Goal: Task Accomplishment & Management: Use online tool/utility

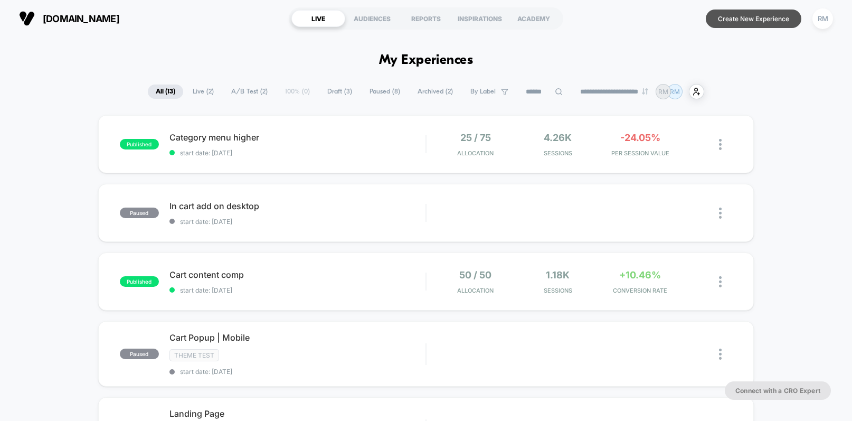
click at [748, 22] on button "Create New Experience" at bounding box center [754, 19] width 96 height 18
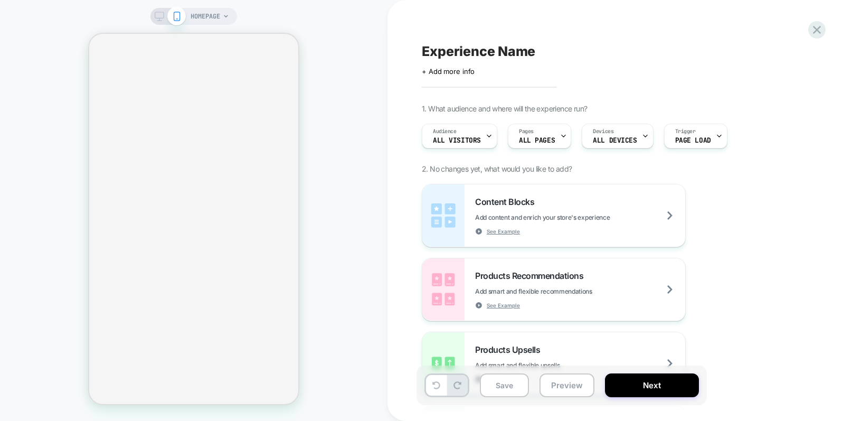
click at [561, 135] on icon at bounding box center [563, 136] width 7 height 7
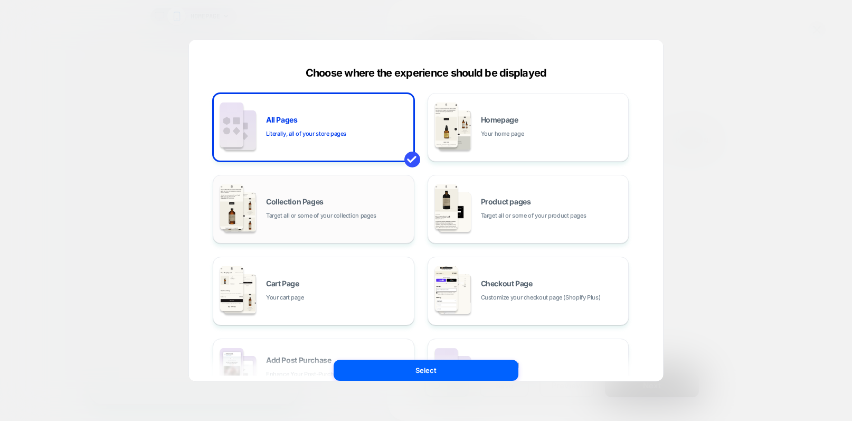
click at [346, 213] on span "Target all or some of your collection pages" at bounding box center [321, 216] width 110 height 10
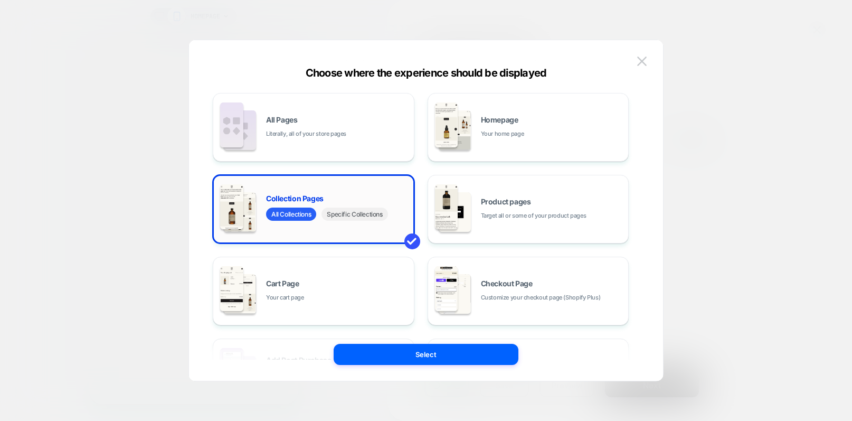
click at [346, 213] on span "Specific Collections" at bounding box center [355, 214] width 66 height 13
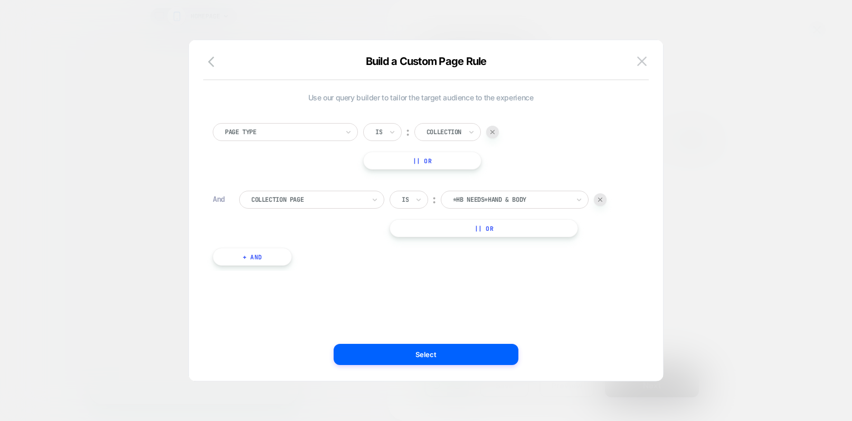
click at [482, 198] on div at bounding box center [511, 200] width 116 height 10
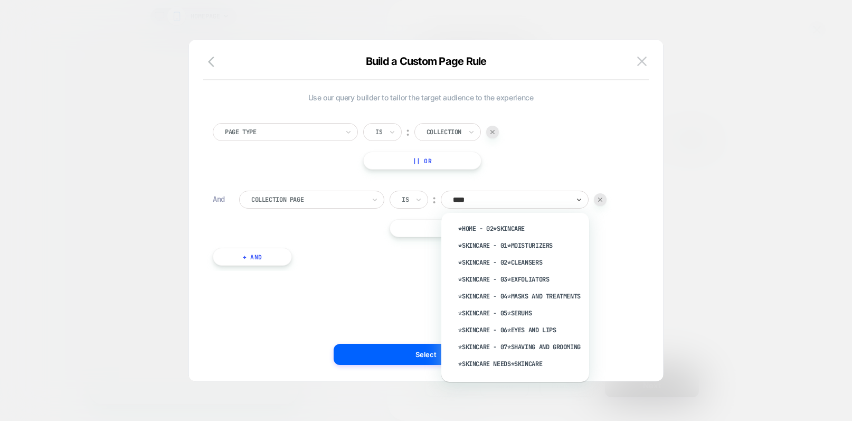
type input "*****"
click at [489, 225] on div "*Home - 02*Skincare" at bounding box center [520, 228] width 137 height 17
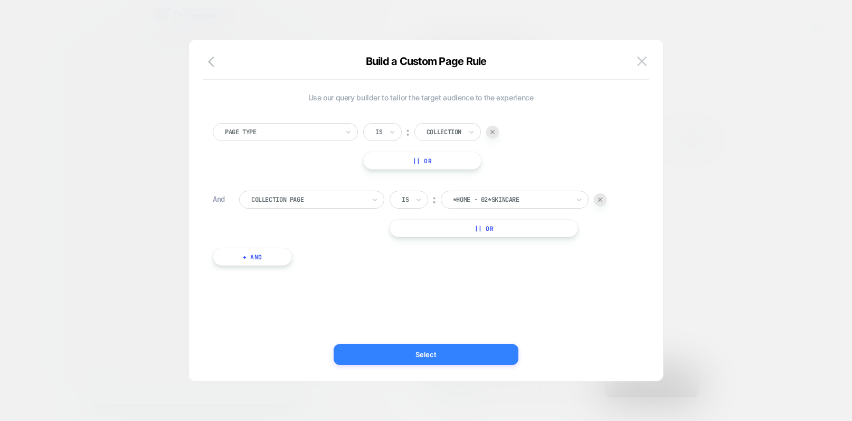
click at [446, 359] on button "Select" at bounding box center [426, 354] width 185 height 21
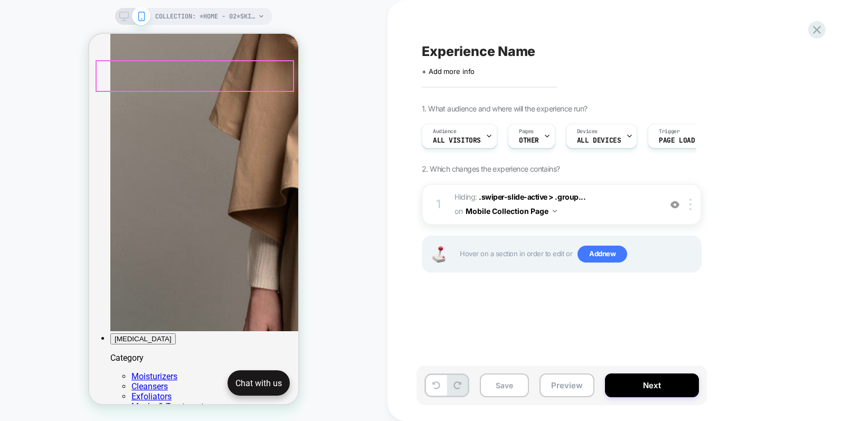
scroll to position [801, 0]
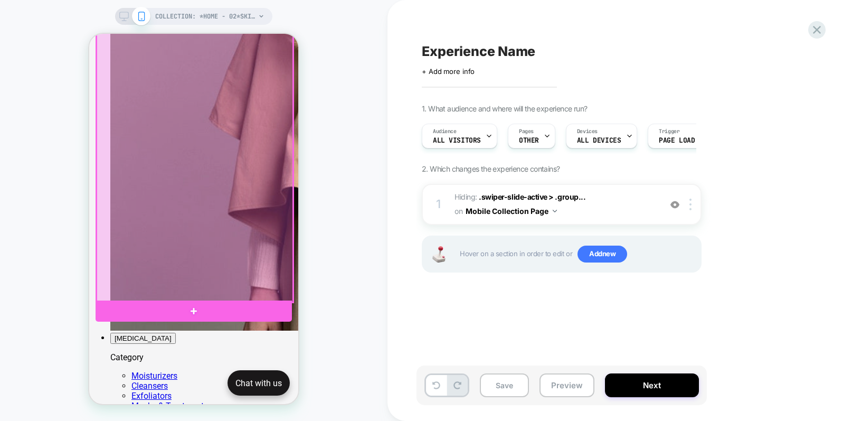
click at [243, 224] on div at bounding box center [195, 166] width 196 height 271
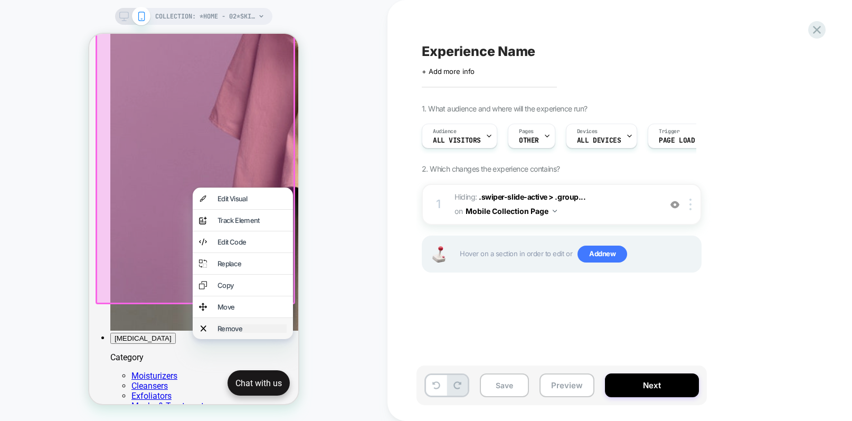
click at [234, 333] on div "Remove" at bounding box center [252, 328] width 69 height 8
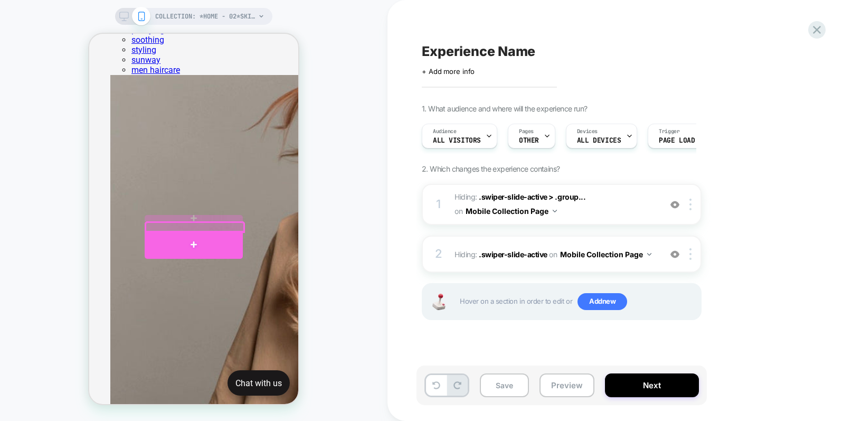
scroll to position [529, 0]
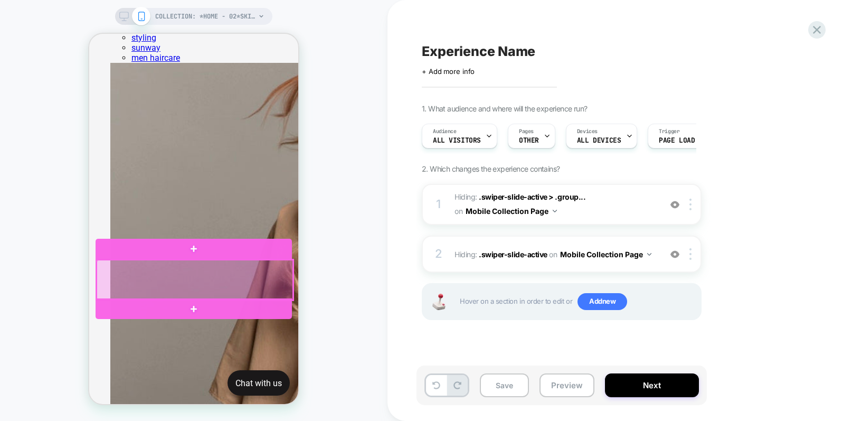
click at [163, 288] on div at bounding box center [195, 280] width 196 height 40
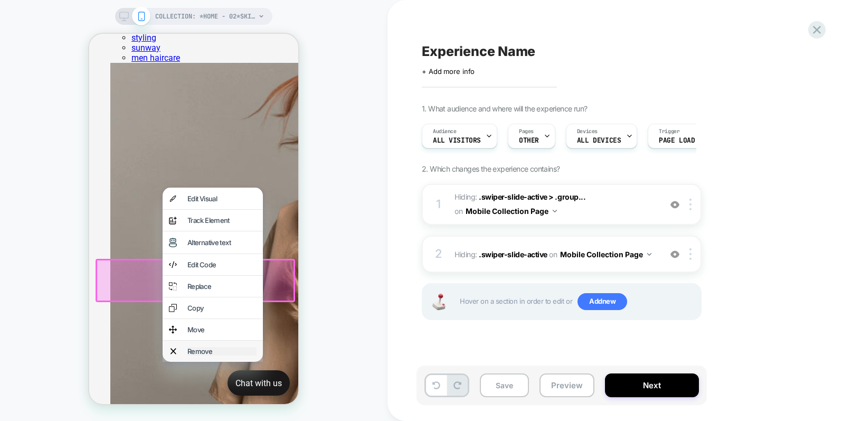
click at [207, 355] on div "Remove" at bounding box center [221, 351] width 69 height 8
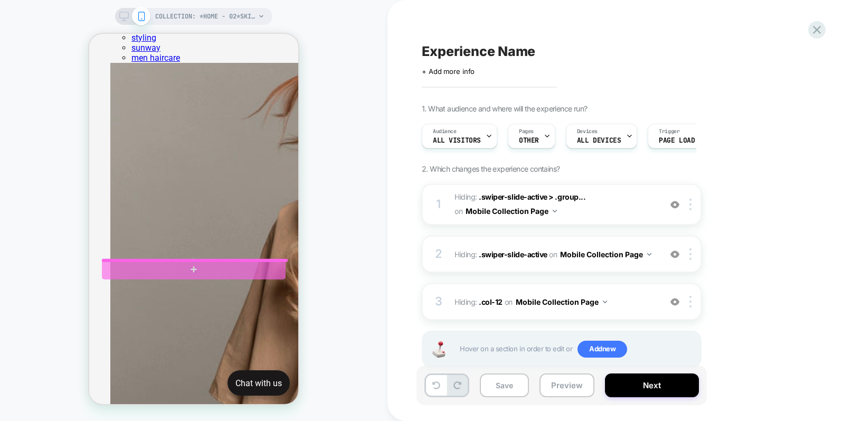
click at [193, 259] on div at bounding box center [194, 269] width 184 height 20
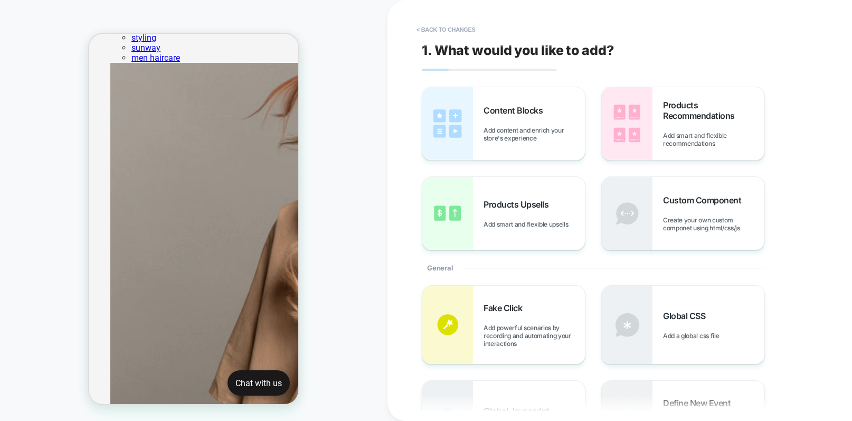
click at [322, 338] on div "COLLECTION: *Home - 02*Skincare (Category) COLLECTION: *Home - 02*Skincare (Cat…" at bounding box center [194, 211] width 388 height 400
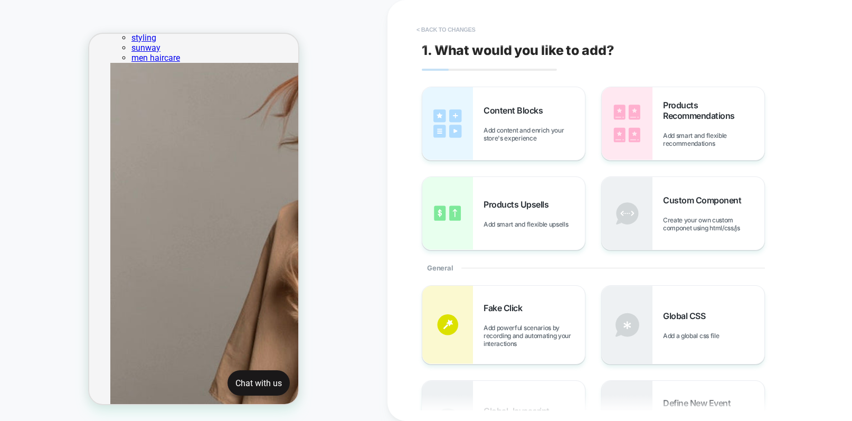
click at [437, 27] on button "< Back to changes" at bounding box center [446, 29] width 70 height 17
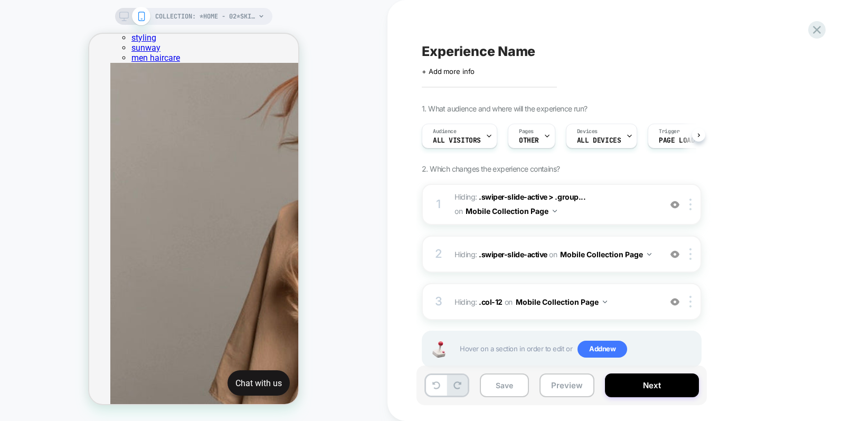
scroll to position [0, 1]
click at [125, 12] on icon at bounding box center [124, 17] width 10 height 10
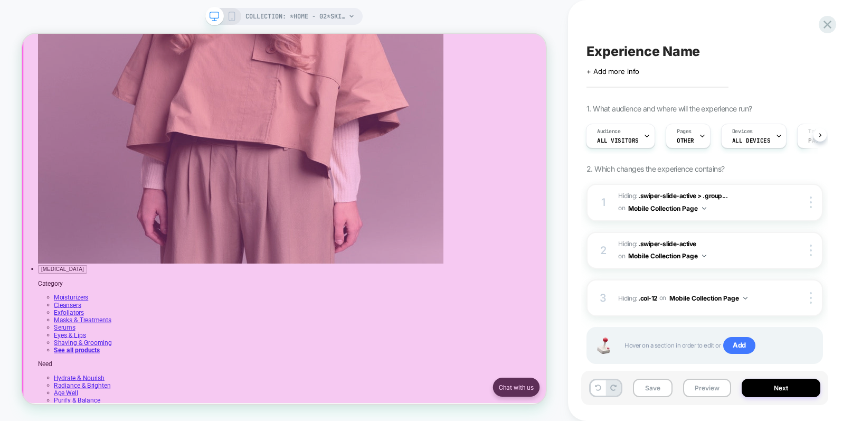
scroll to position [658, 0]
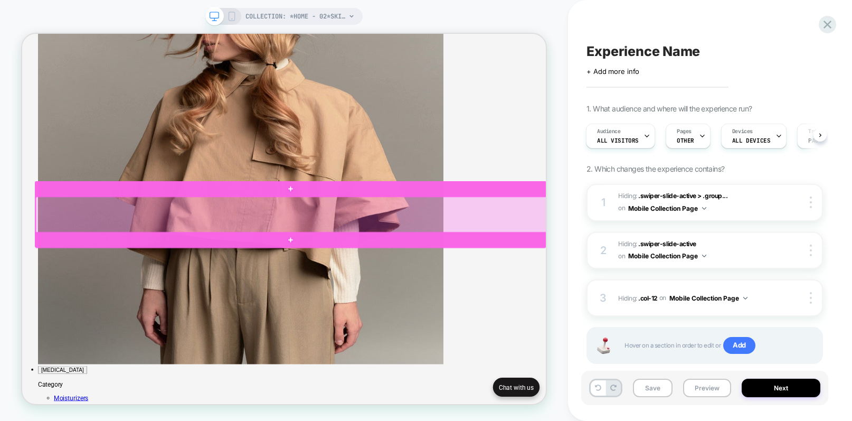
click at [176, 290] on div at bounding box center [381, 275] width 682 height 49
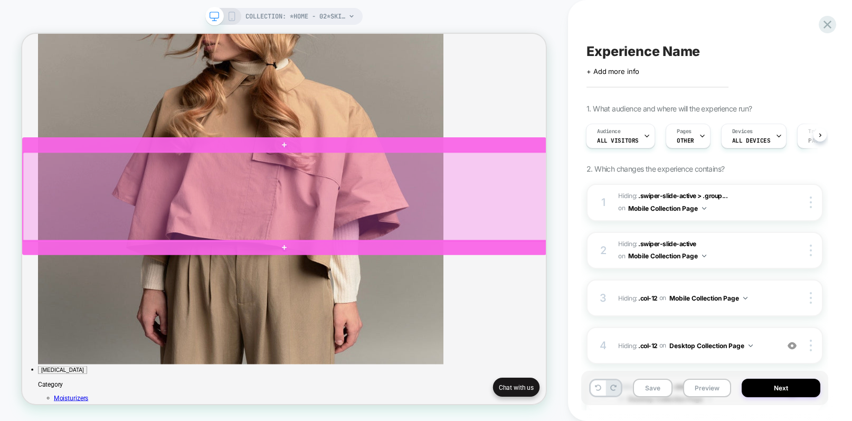
click at [248, 219] on div at bounding box center [372, 251] width 699 height 118
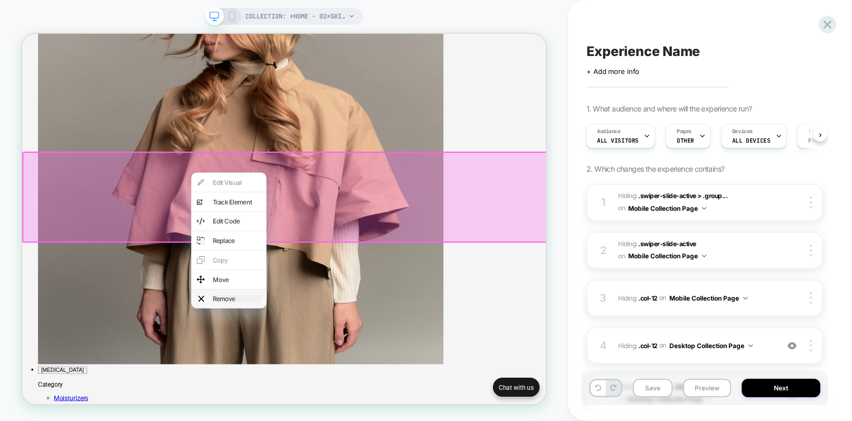
click at [301, 392] on div "Remove" at bounding box center [308, 387] width 64 height 11
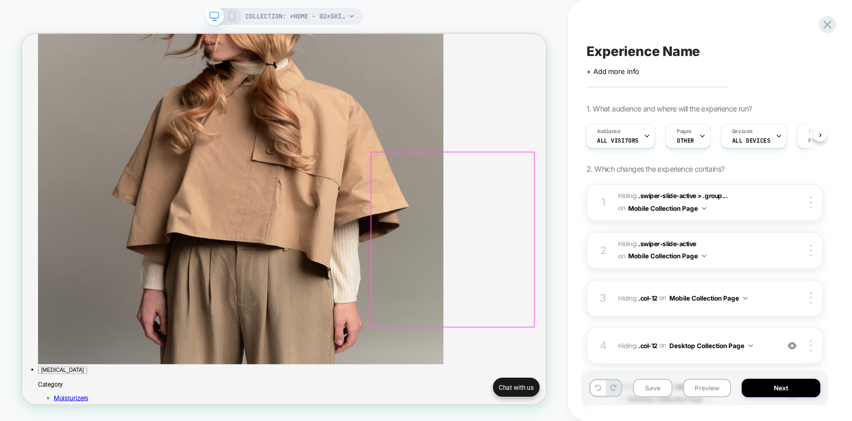
scroll to position [683, 0]
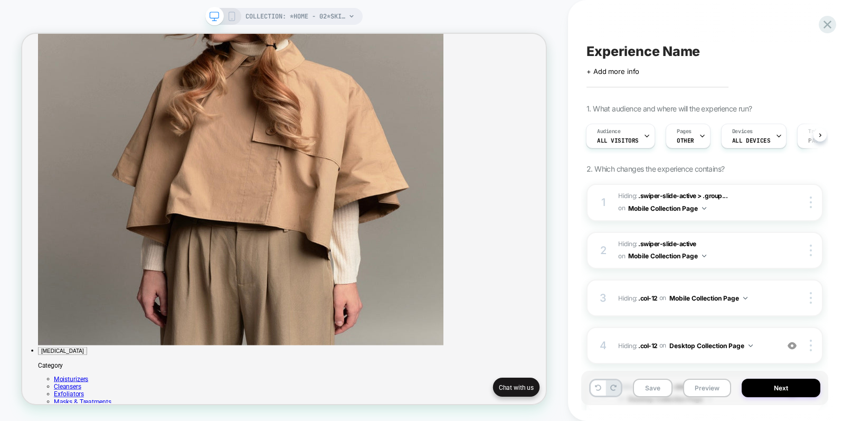
click at [234, 15] on rect at bounding box center [232, 16] width 6 height 8
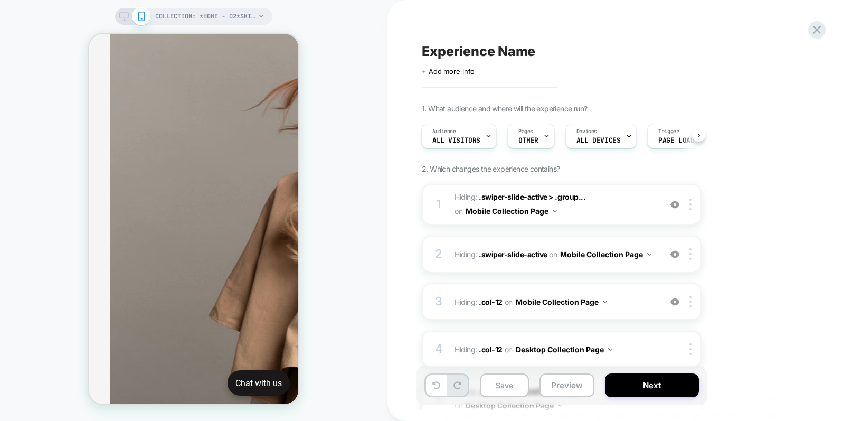
scroll to position [614, 0]
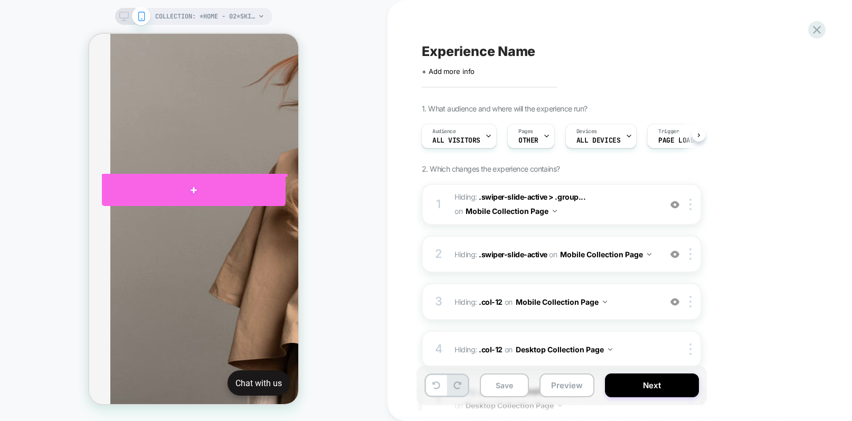
click at [279, 174] on div at bounding box center [194, 190] width 184 height 32
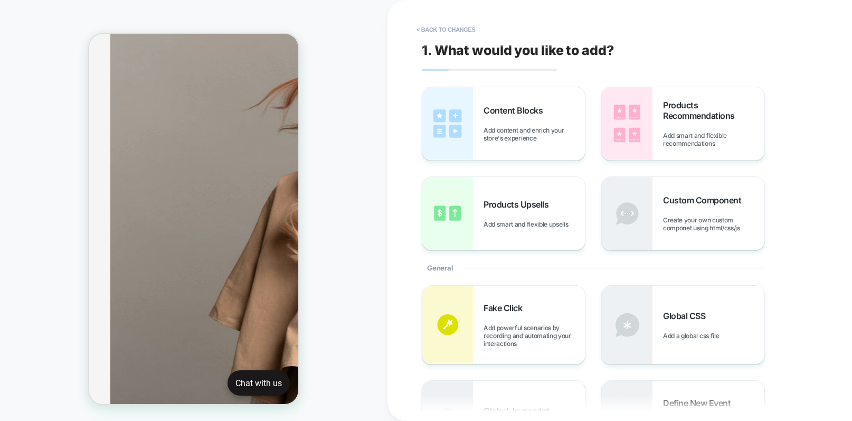
scroll to position [590, 0]
click at [426, 30] on button "< Back to changes" at bounding box center [446, 29] width 70 height 17
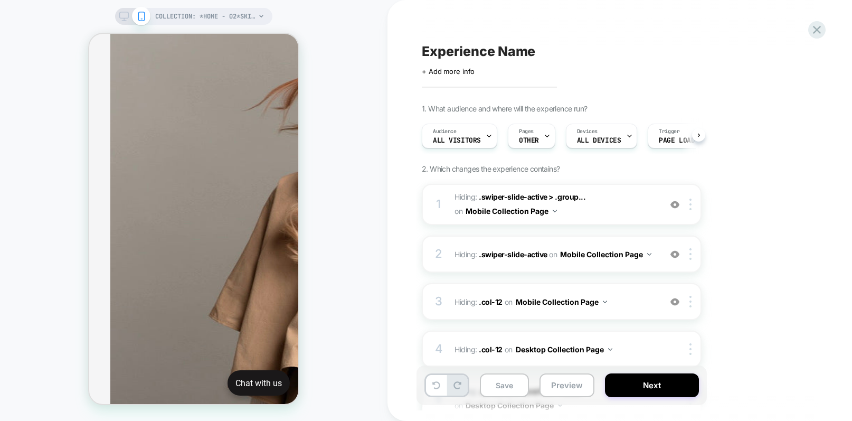
scroll to position [0, 1]
click at [438, 383] on icon at bounding box center [436, 385] width 8 height 8
click at [438, 385] on icon at bounding box center [436, 385] width 8 height 8
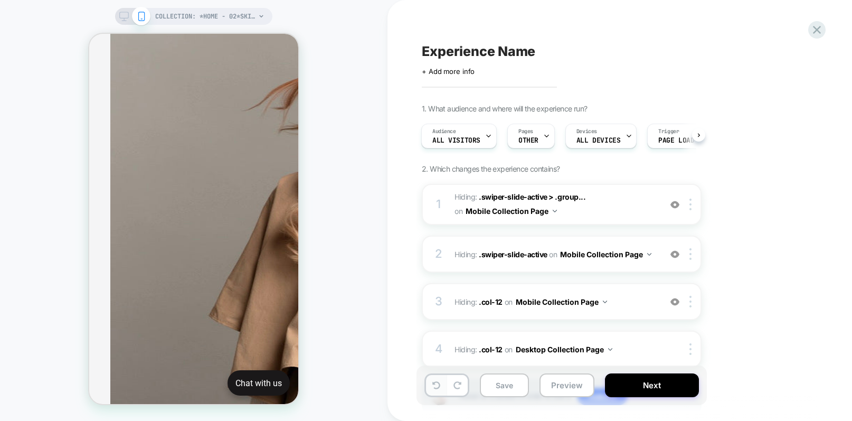
click at [438, 385] on icon at bounding box center [436, 385] width 8 height 8
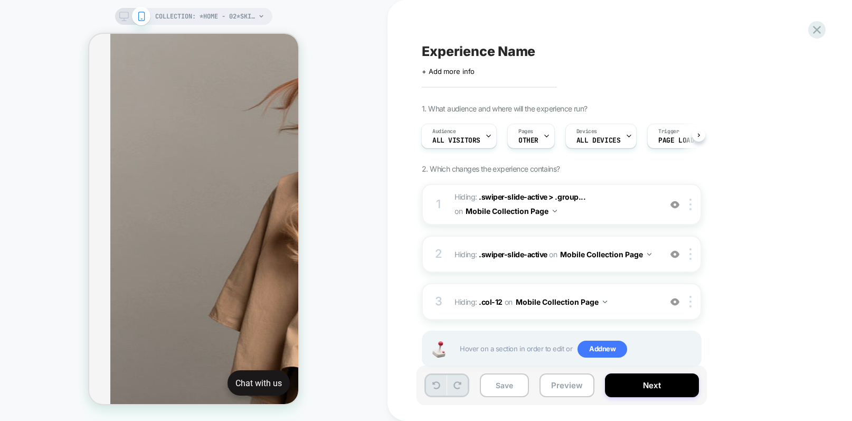
click at [438, 385] on icon at bounding box center [436, 385] width 8 height 8
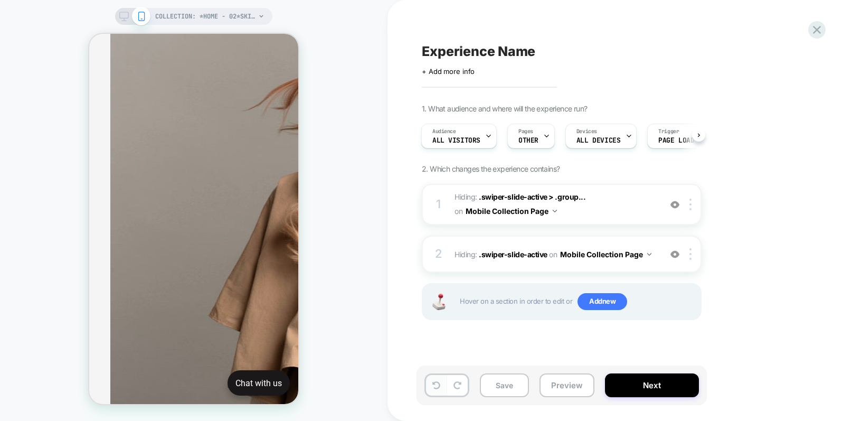
click at [438, 385] on icon at bounding box center [436, 385] width 8 height 8
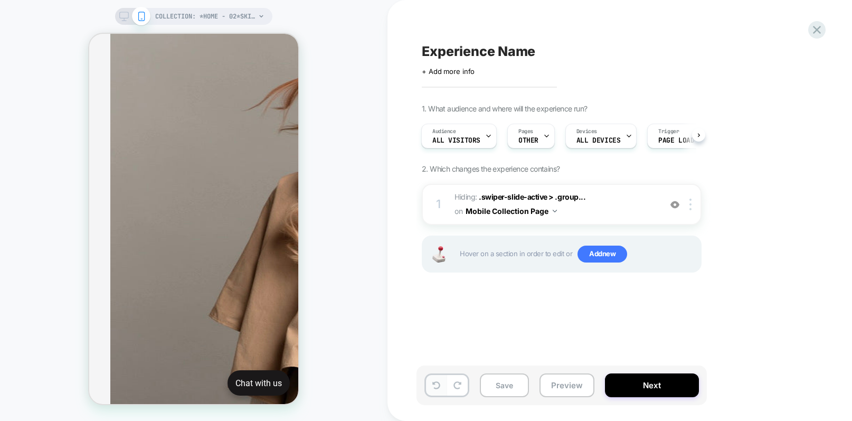
click at [438, 385] on icon at bounding box center [436, 385] width 8 height 8
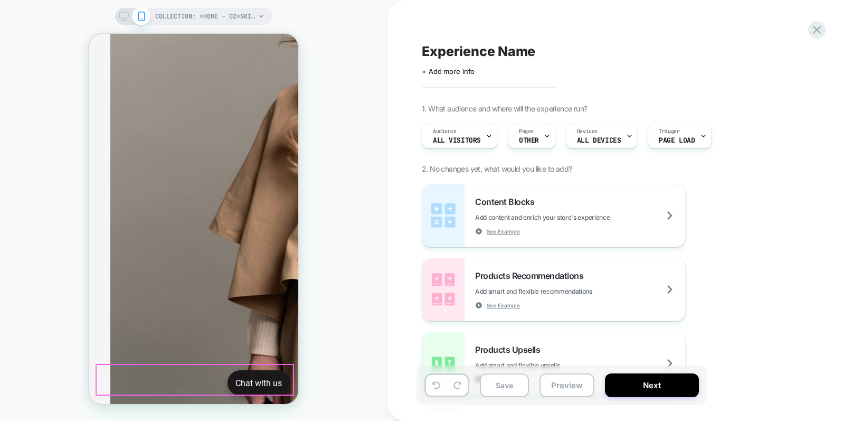
scroll to position [677, 0]
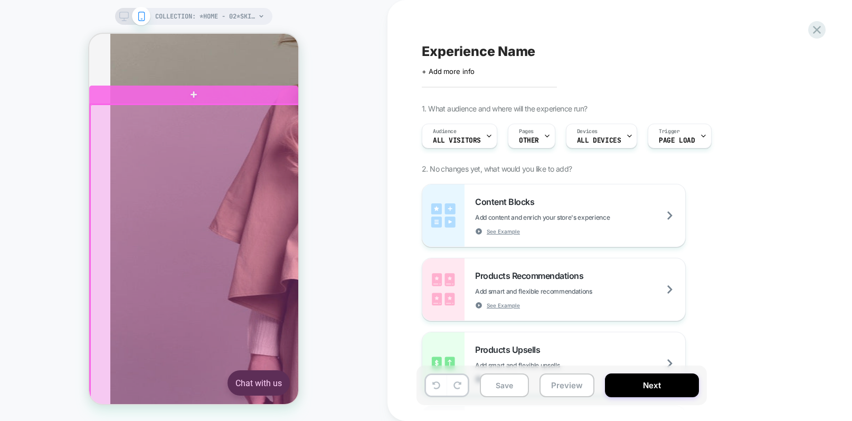
click at [93, 153] on div at bounding box center [194, 294] width 209 height 379
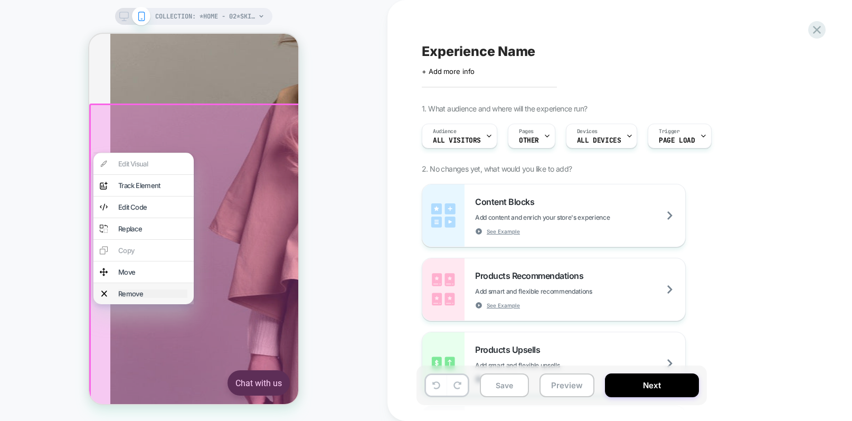
click at [159, 298] on div "Remove" at bounding box center [152, 293] width 69 height 8
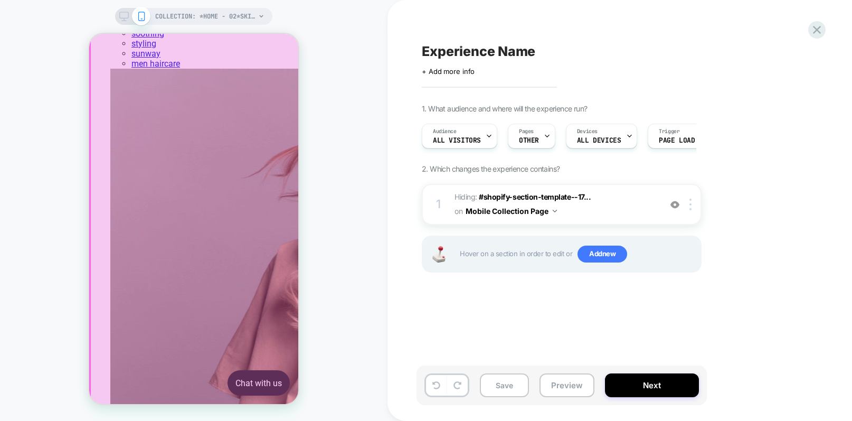
scroll to position [516, 0]
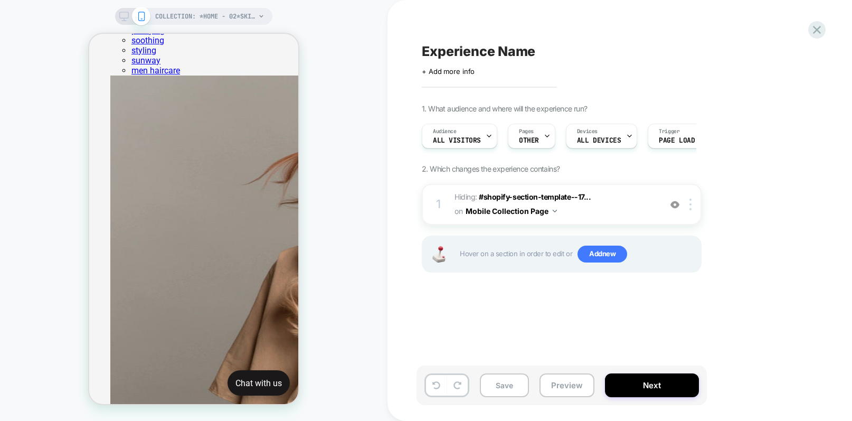
click at [127, 18] on rect at bounding box center [124, 15] width 9 height 6
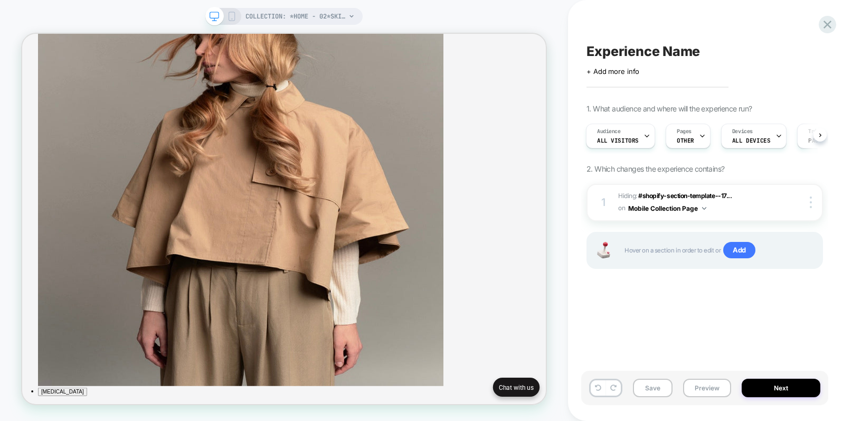
scroll to position [630, 0]
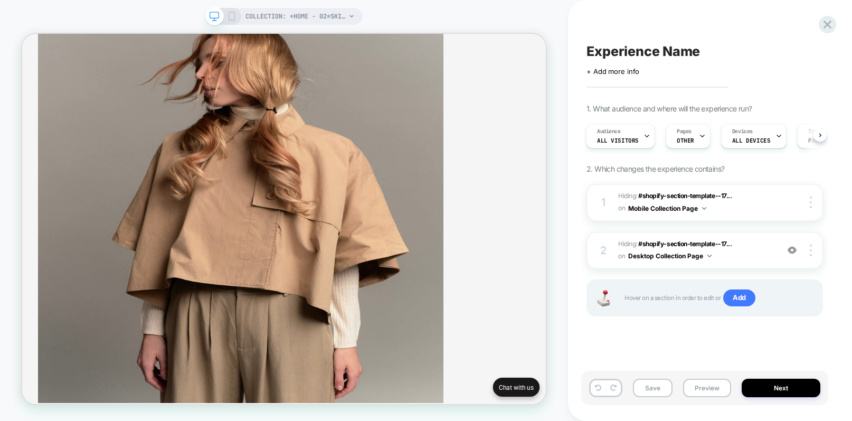
scroll to position [595, 0]
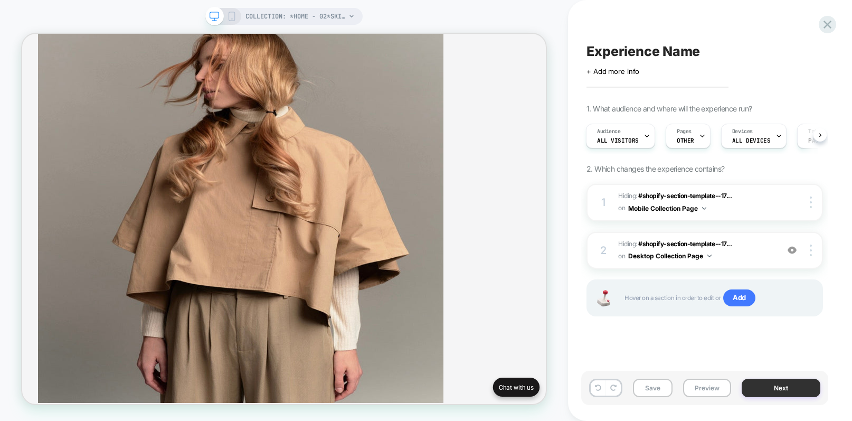
click at [796, 387] on button "Next" at bounding box center [781, 388] width 79 height 18
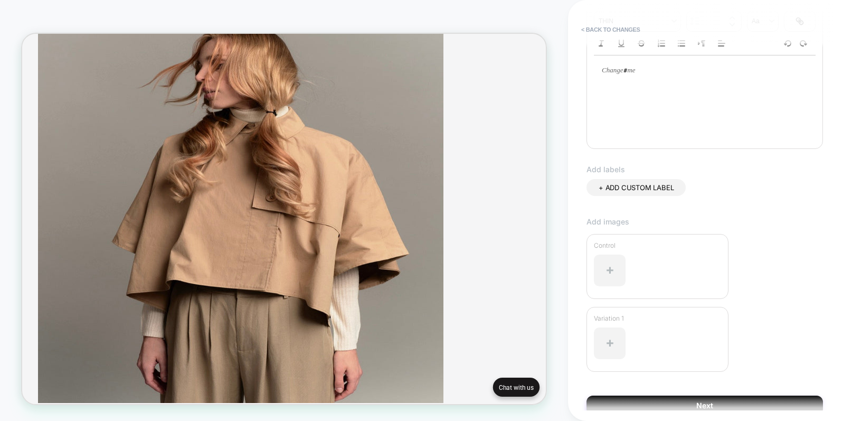
scroll to position [0, 0]
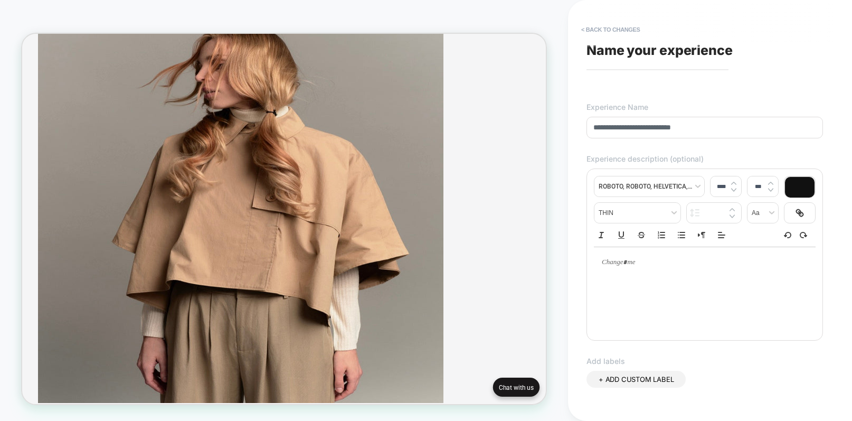
click at [656, 129] on input "**********" at bounding box center [705, 128] width 237 height 22
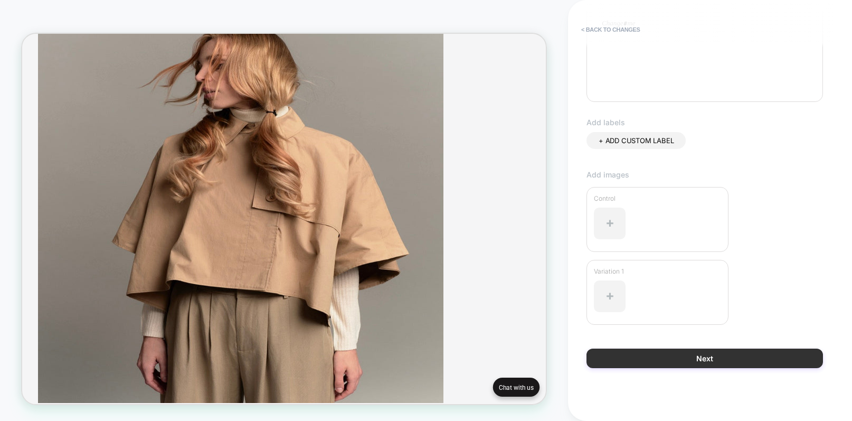
type input "**********"
click at [693, 362] on button "Next" at bounding box center [705, 358] width 237 height 20
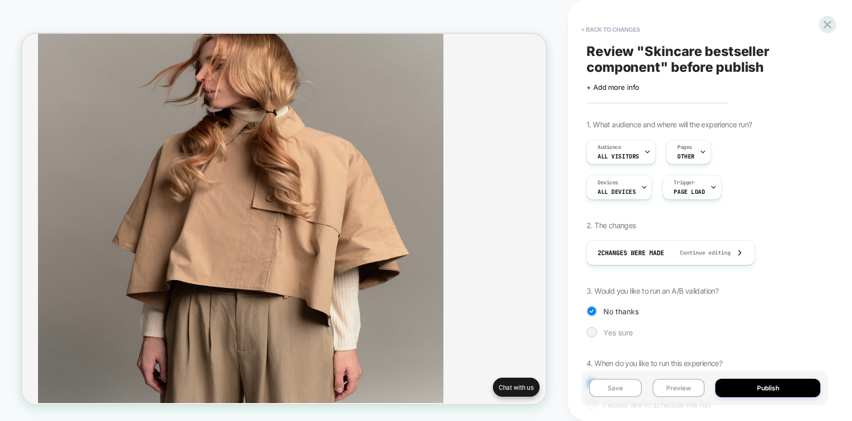
click at [615, 331] on span "Yes sure" at bounding box center [618, 332] width 30 height 9
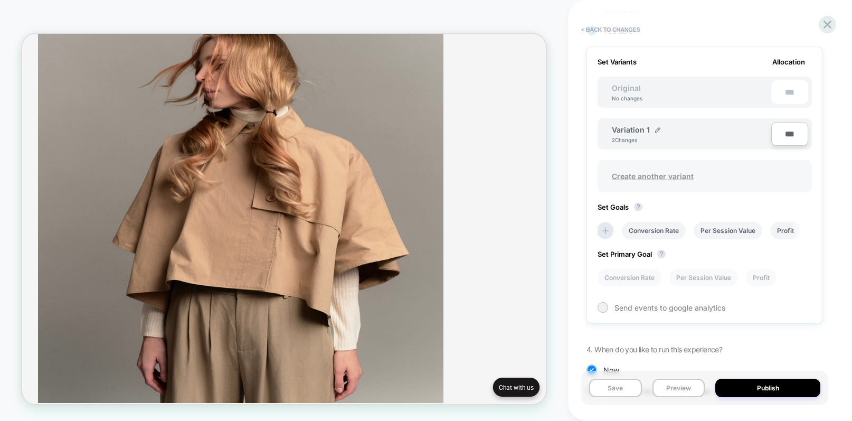
scroll to position [288, 0]
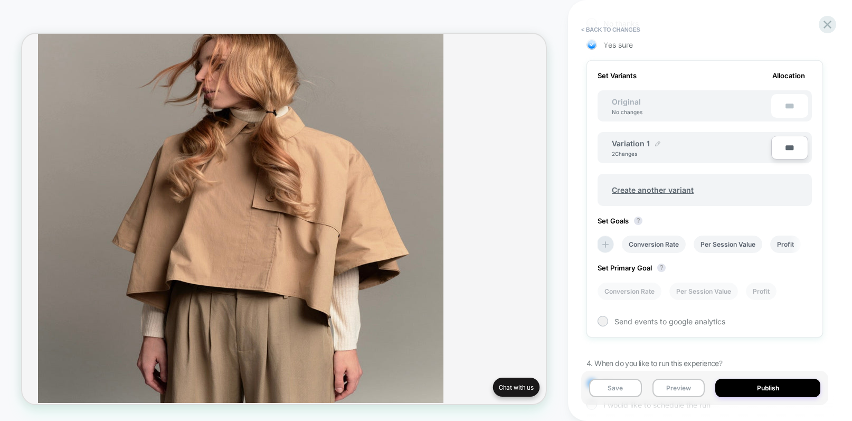
click at [655, 142] on img at bounding box center [657, 143] width 5 height 5
click at [653, 147] on input "**********" at bounding box center [650, 148] width 77 height 21
type input "*"
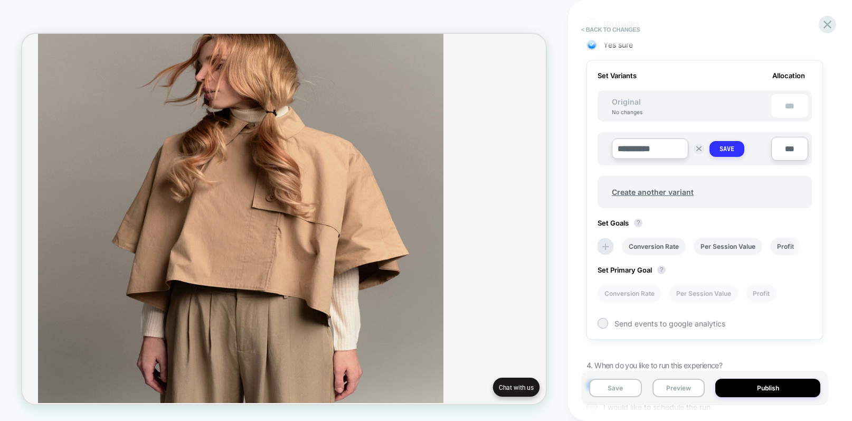
type input "**********"
click at [734, 149] on strong "Save" at bounding box center [727, 149] width 15 height 8
click at [646, 249] on li "Conversion Rate" at bounding box center [654, 243] width 64 height 17
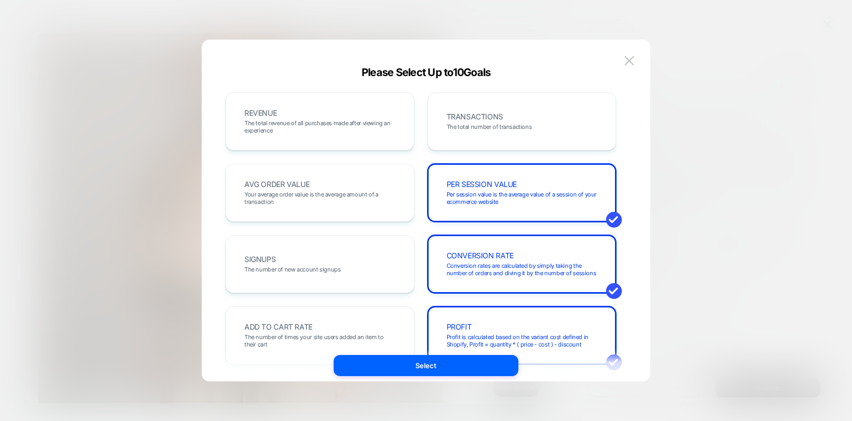
click at [711, 214] on div at bounding box center [426, 210] width 852 height 421
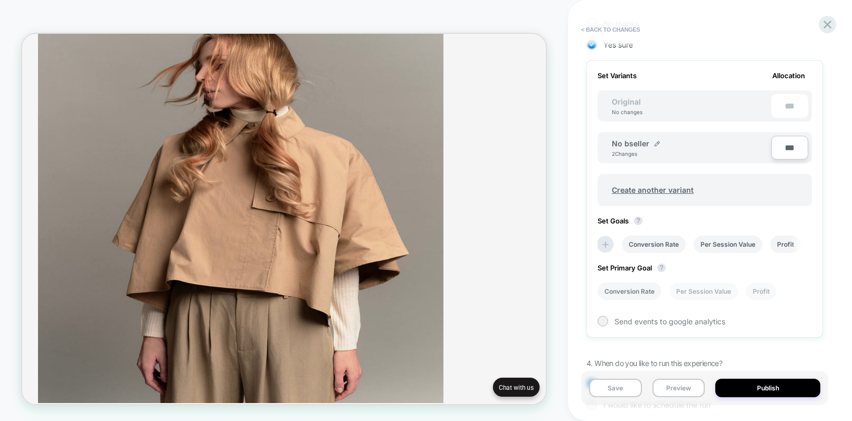
click at [630, 291] on li "Conversion Rate" at bounding box center [630, 290] width 64 height 17
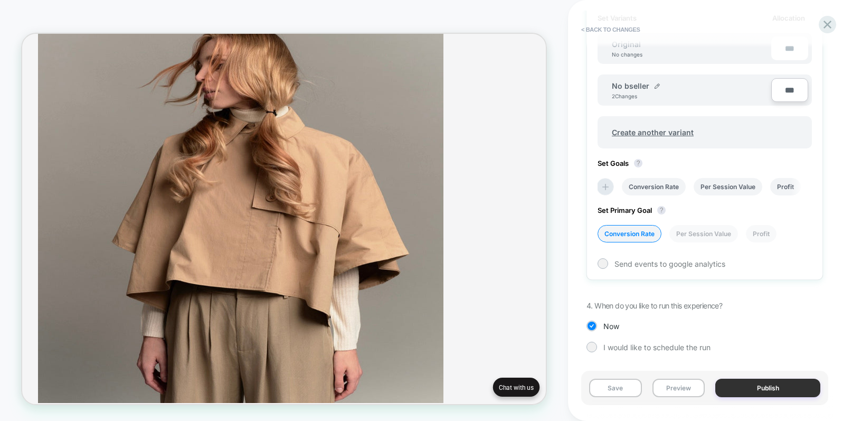
click at [759, 391] on button "Publish" at bounding box center [767, 388] width 105 height 18
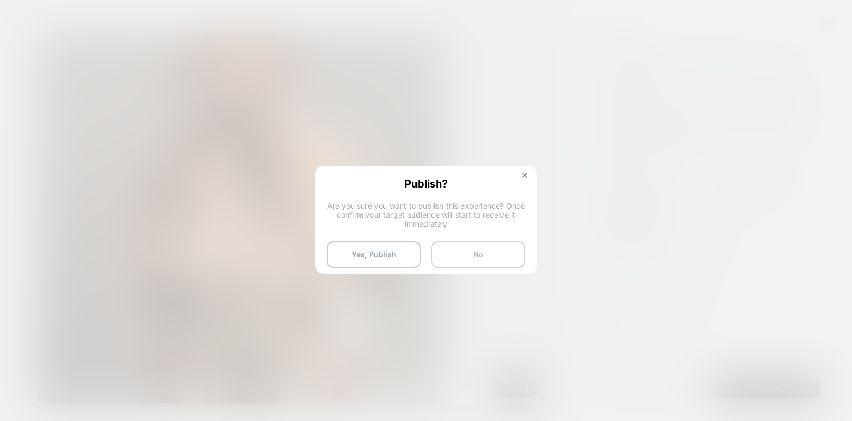
click at [468, 250] on button "No" at bounding box center [478, 254] width 94 height 26
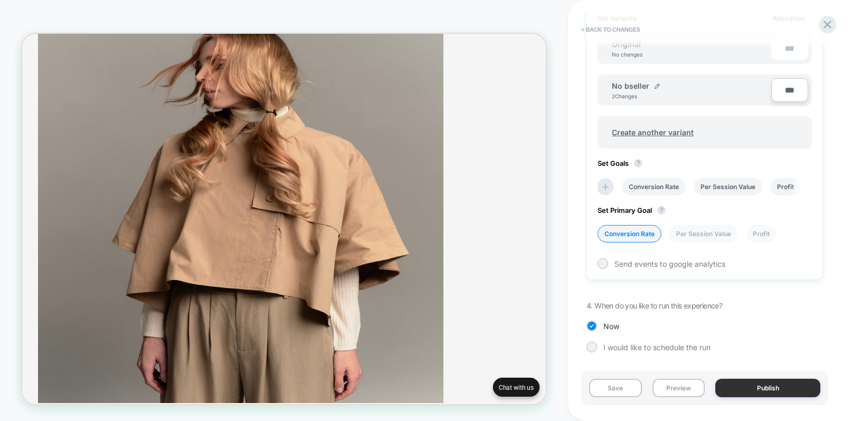
click at [750, 390] on button "Publish" at bounding box center [767, 388] width 105 height 18
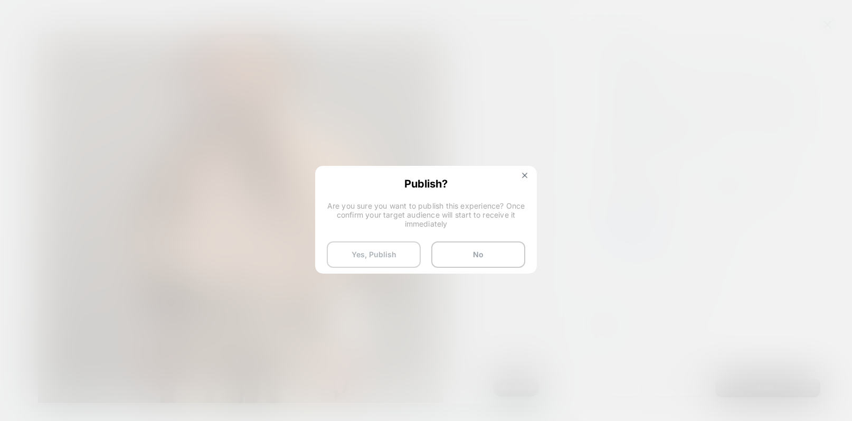
click at [371, 253] on button "Yes, Publish" at bounding box center [374, 254] width 94 height 26
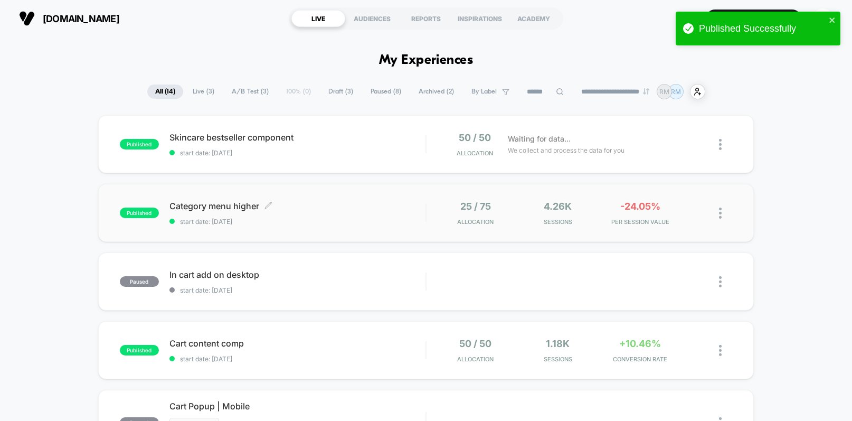
click at [378, 220] on span "start date: [DATE]" at bounding box center [297, 222] width 257 height 8
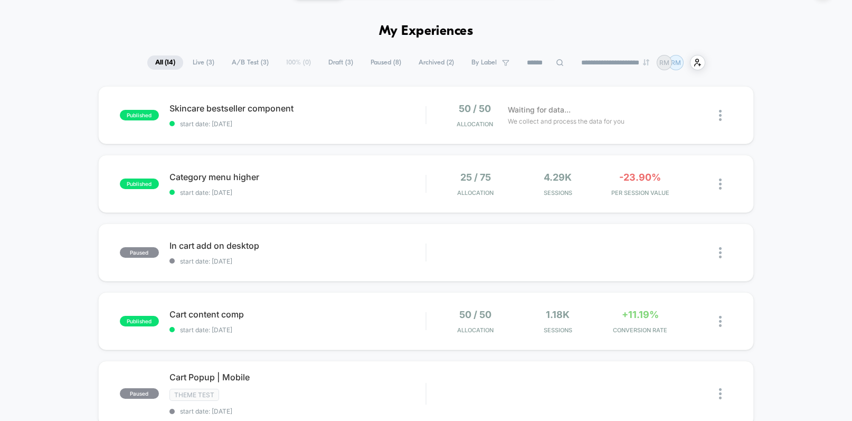
scroll to position [84, 0]
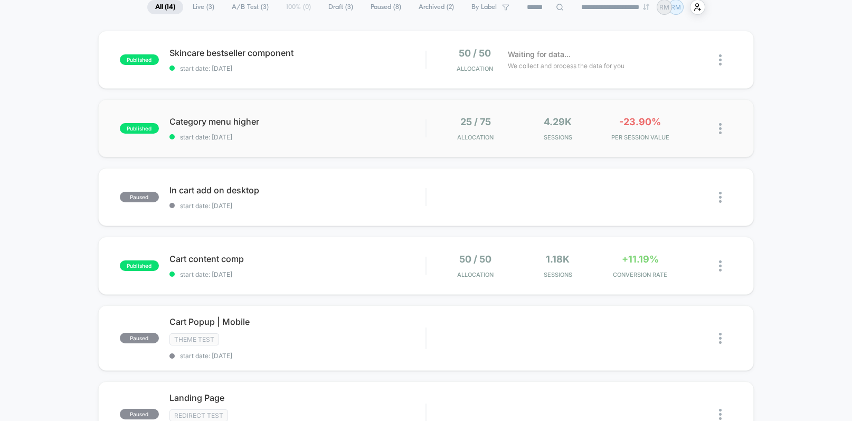
click at [288, 140] on div "published Category menu higher start date: 19/09/2025 25 / 75 Allocation 4.29k …" at bounding box center [426, 128] width 656 height 58
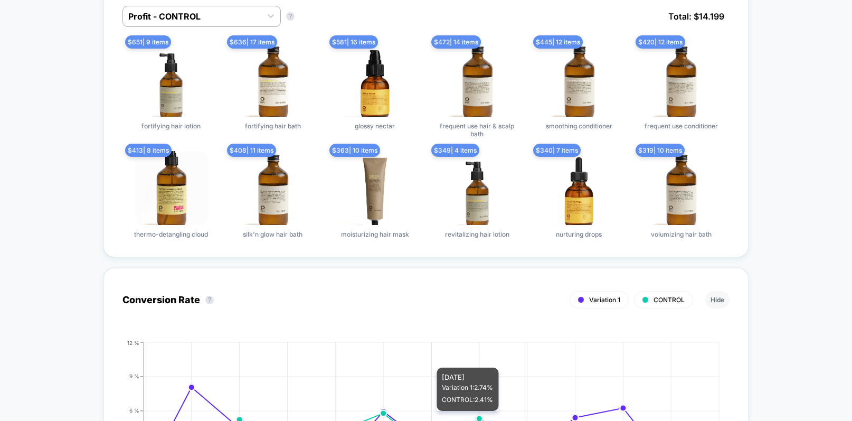
scroll to position [557, 0]
